Goal: Check status

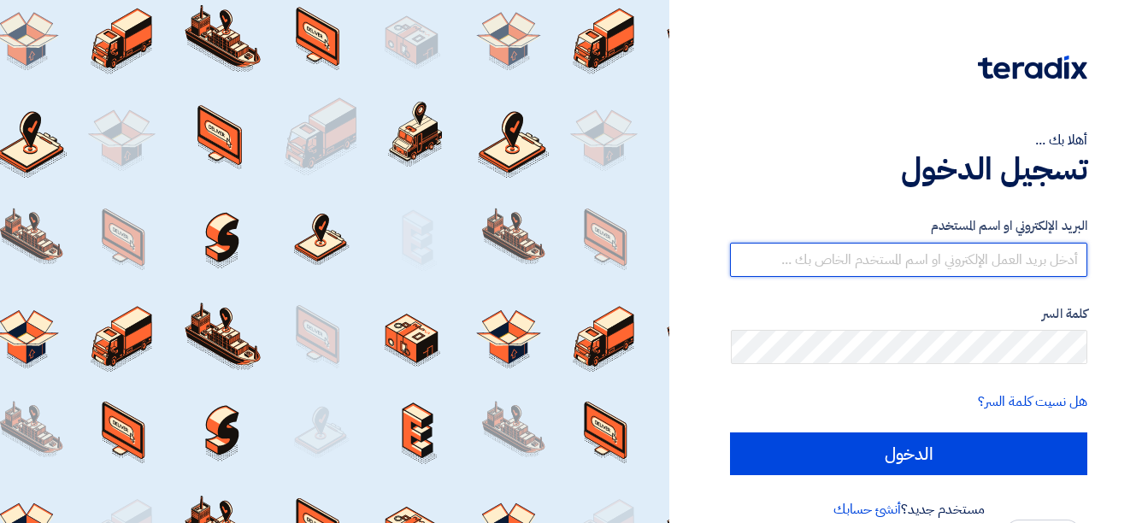
click at [999, 252] on input "text" at bounding box center [908, 260] width 357 height 34
type input "[EMAIL_ADDRESS][DOMAIN_NAME]"
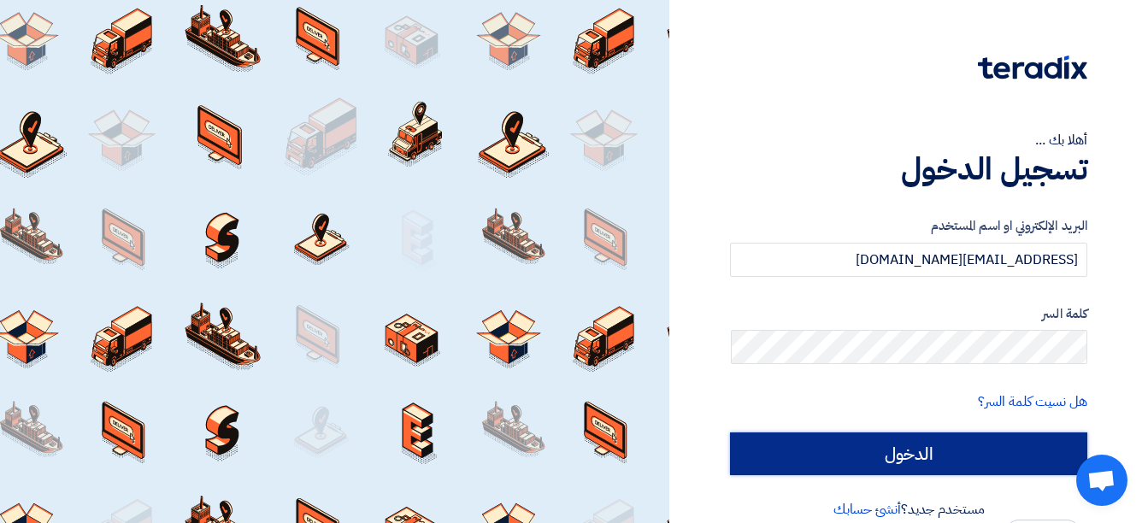
click at [984, 467] on input "الدخول" at bounding box center [908, 453] width 357 height 43
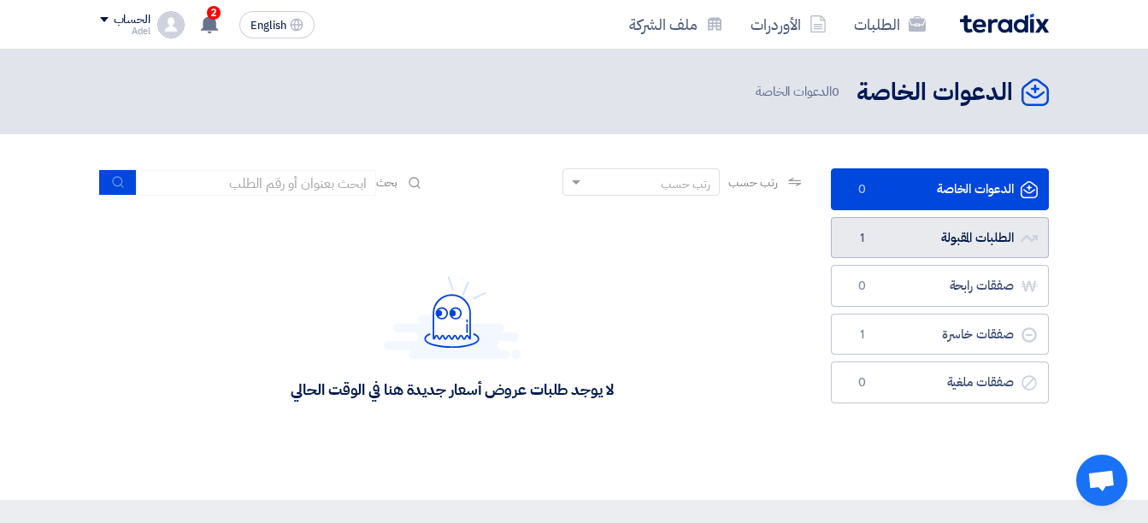
click at [963, 234] on link "الطلبات المقبولة الطلبات المقبولة 1" at bounding box center [940, 238] width 218 height 42
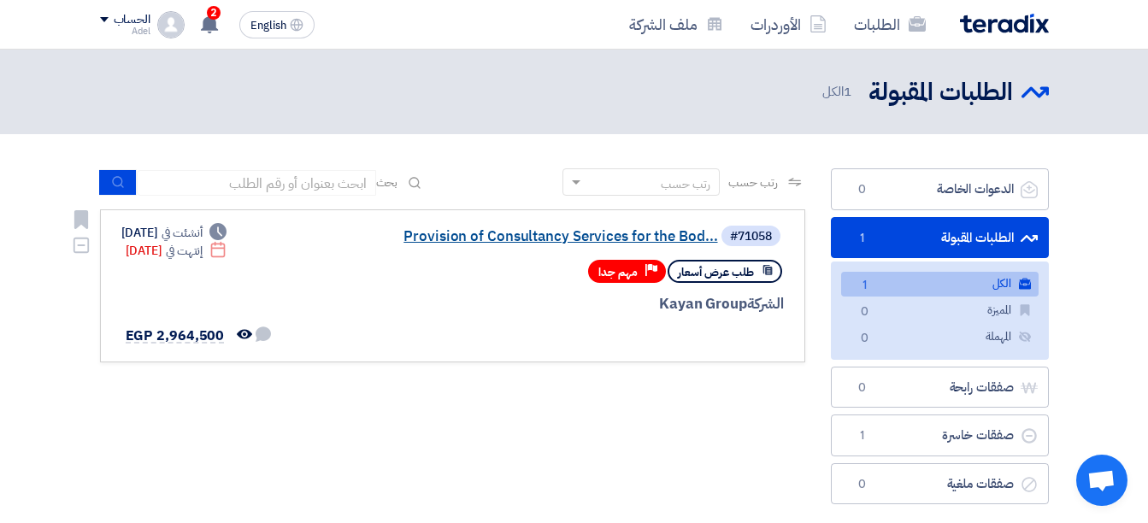
click at [585, 238] on link "Provision of Consultancy Services for the Bod..." at bounding box center [547, 236] width 342 height 15
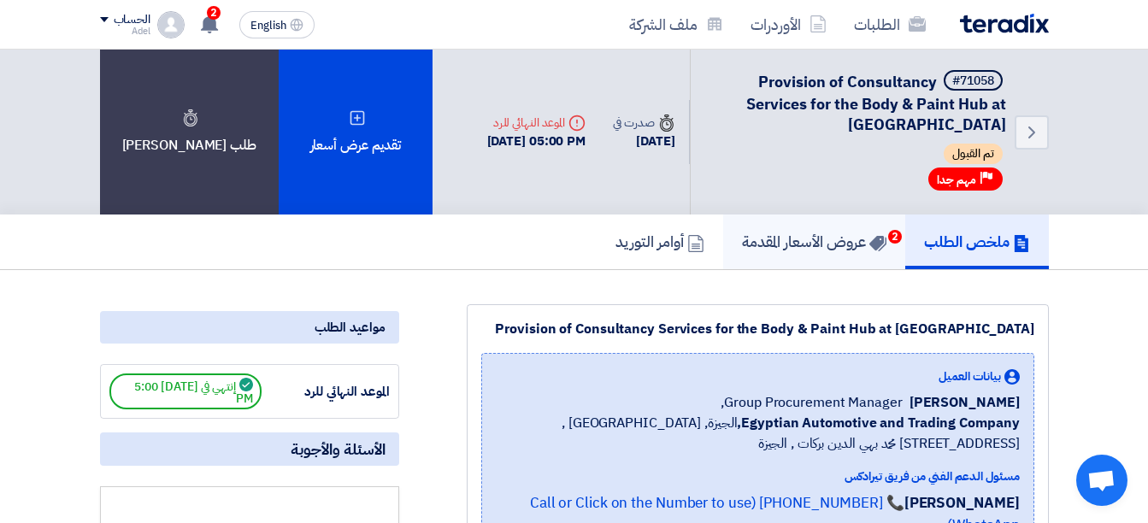
click at [819, 235] on h5 "عروض الأسعار المقدمة 2" at bounding box center [814, 242] width 144 height 20
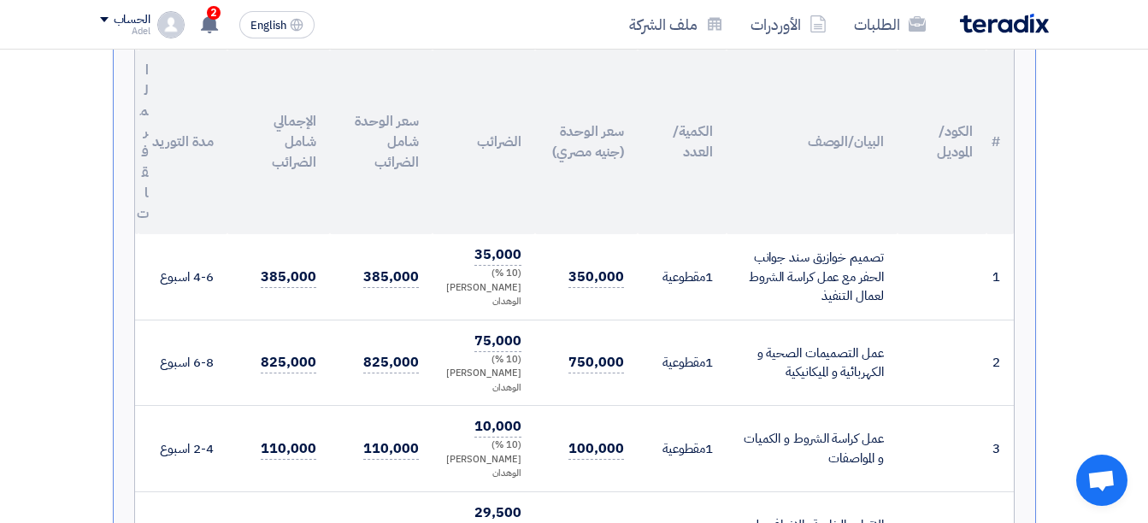
scroll to position [598, 0]
